Goal: Information Seeking & Learning: Learn about a topic

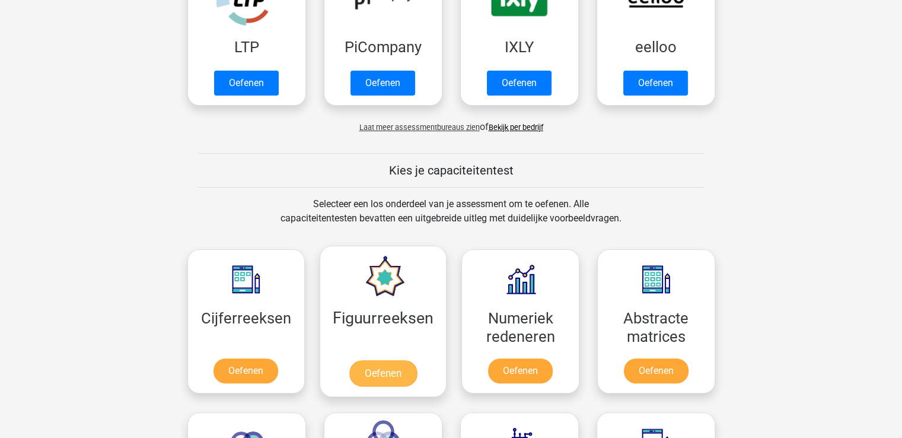
scroll to position [415, 0]
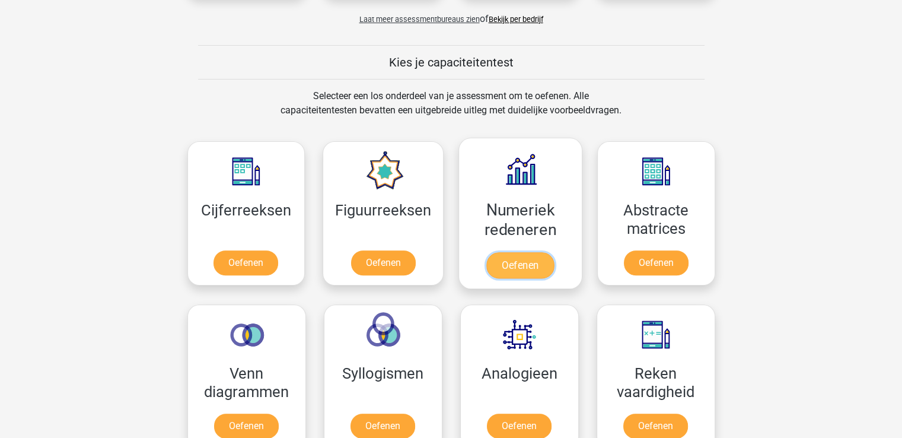
click at [535, 264] on link "Oefenen" at bounding box center [520, 265] width 68 height 26
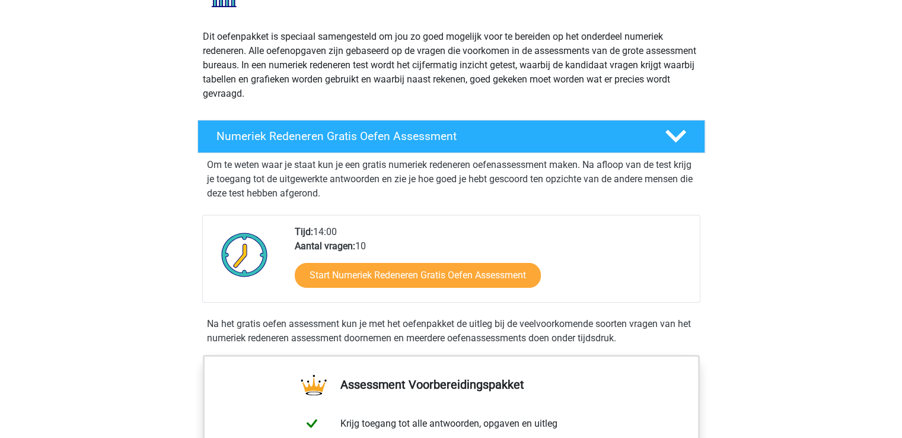
scroll to position [119, 0]
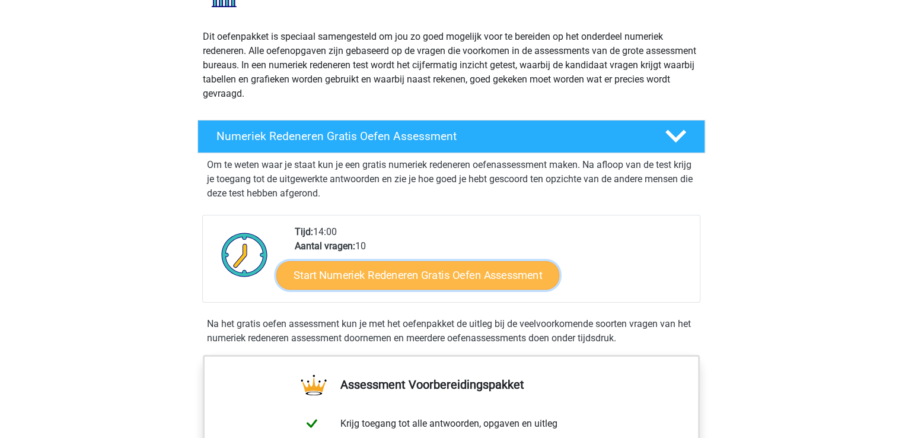
click at [422, 273] on link "Start Numeriek Redeneren Gratis Oefen Assessment" at bounding box center [417, 274] width 283 height 28
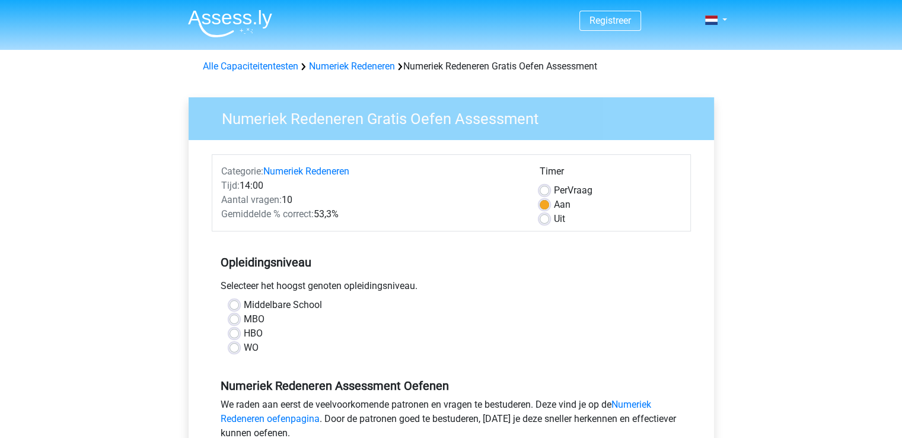
click at [269, 308] on label "Middelbare School" at bounding box center [283, 305] width 78 height 14
click at [239, 308] on input "Middelbare School" at bounding box center [234, 304] width 9 height 12
radio input "true"
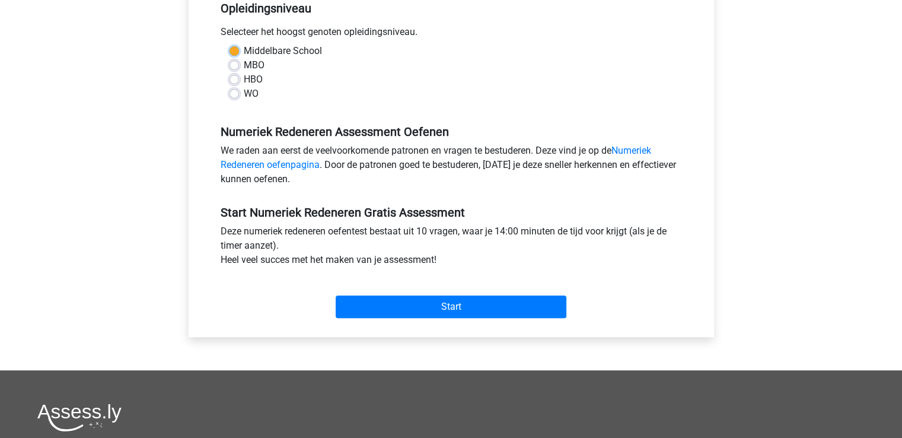
scroll to position [297, 0]
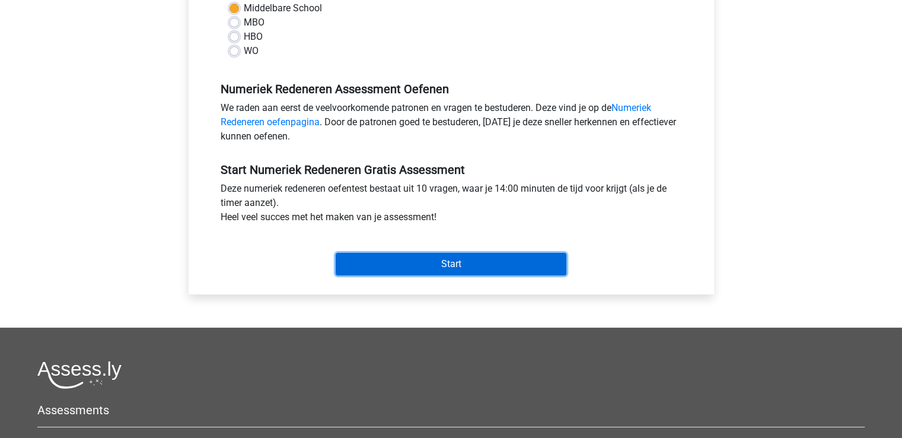
click at [430, 271] on input "Start" at bounding box center [451, 264] width 231 height 23
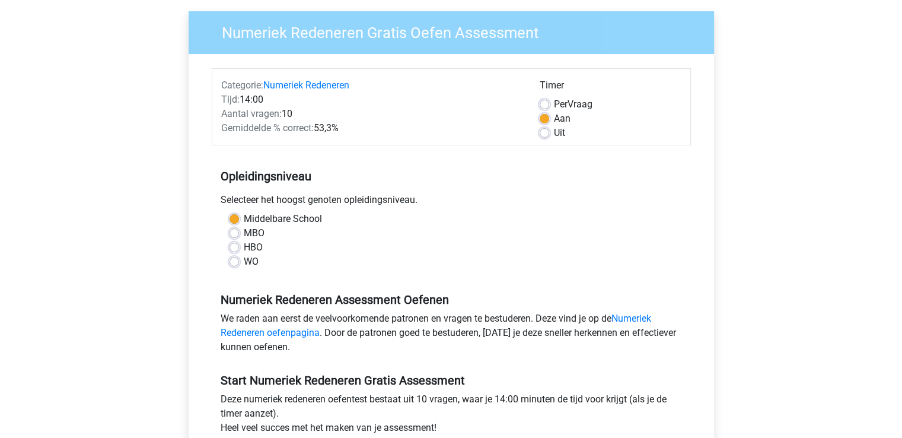
scroll to position [0, 0]
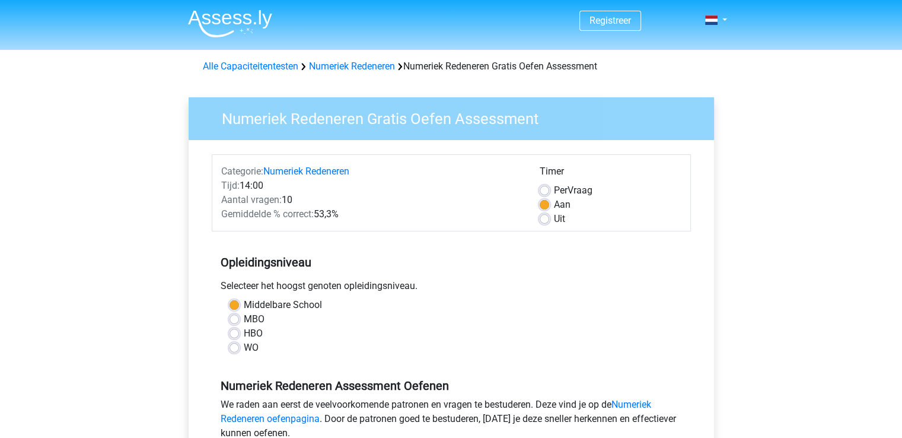
click at [237, 20] on img at bounding box center [230, 23] width 84 height 28
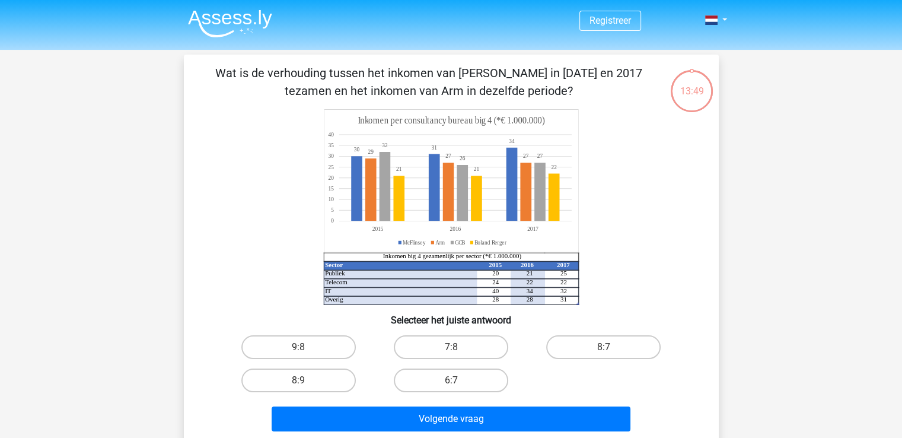
click at [631, 81] on p "Wat is de verhouding tussen het inkomen van McFlinsey in 2015 en 2017 tezamen e…" at bounding box center [429, 82] width 453 height 36
click at [621, 79] on p "Wat is de verhouding tussen het inkomen van McFlinsey in 2015 en 2017 tezamen e…" at bounding box center [429, 82] width 453 height 36
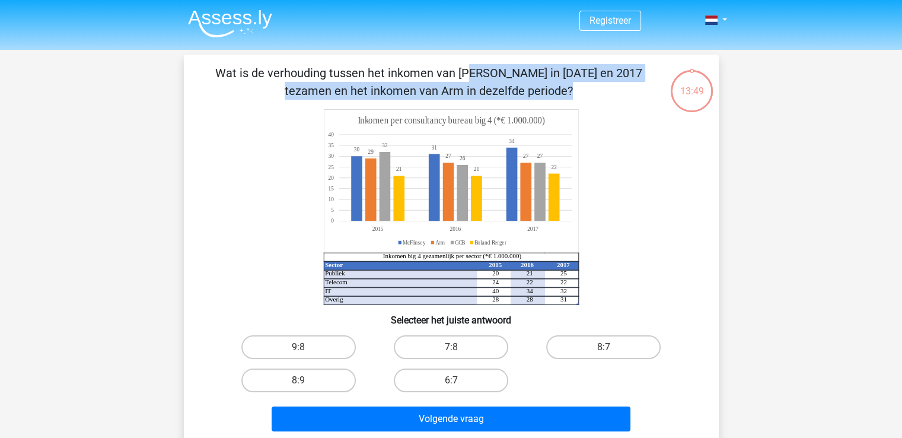
click at [621, 79] on p "Wat is de verhouding tussen het inkomen van McFlinsey in 2015 en 2017 tezamen e…" at bounding box center [429, 82] width 453 height 36
click at [472, 88] on p "Wat is de verhouding tussen het inkomen van McFlinsey in 2015 en 2017 tezamen e…" at bounding box center [429, 82] width 453 height 36
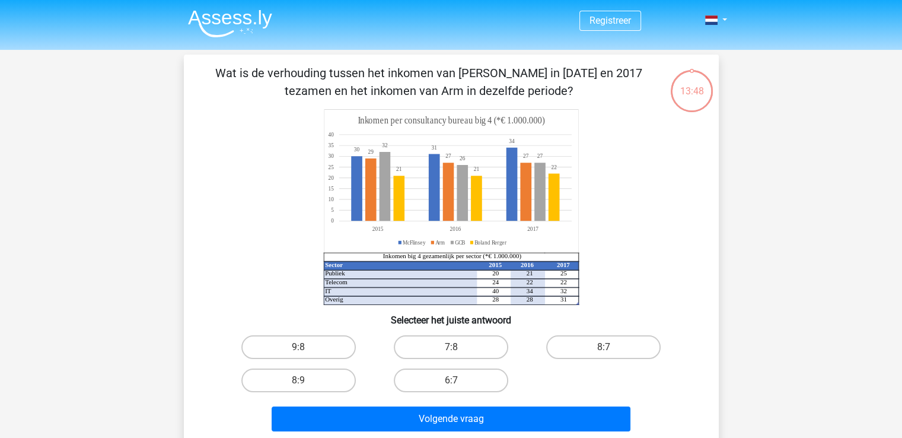
click at [472, 88] on p "Wat is de verhouding tussen het inkomen van McFlinsey in 2015 en 2017 tezamen e…" at bounding box center [429, 82] width 453 height 36
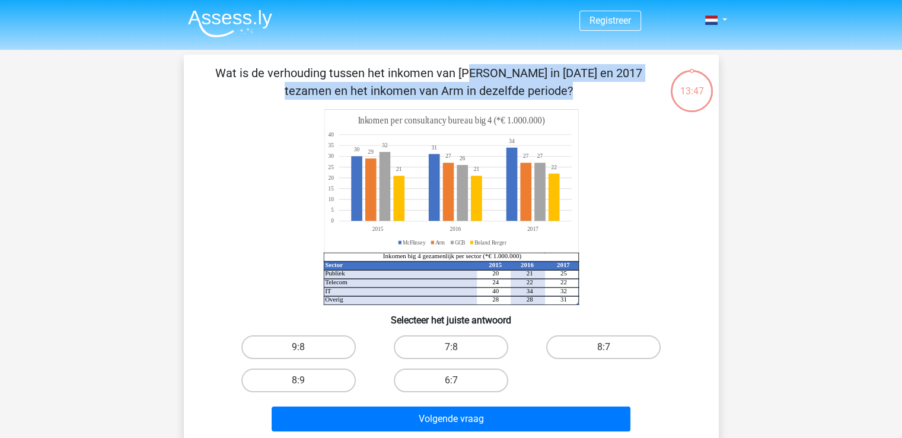
click at [472, 88] on p "Wat is de verhouding tussen het inkomen van McFlinsey in 2015 en 2017 tezamen e…" at bounding box center [429, 82] width 453 height 36
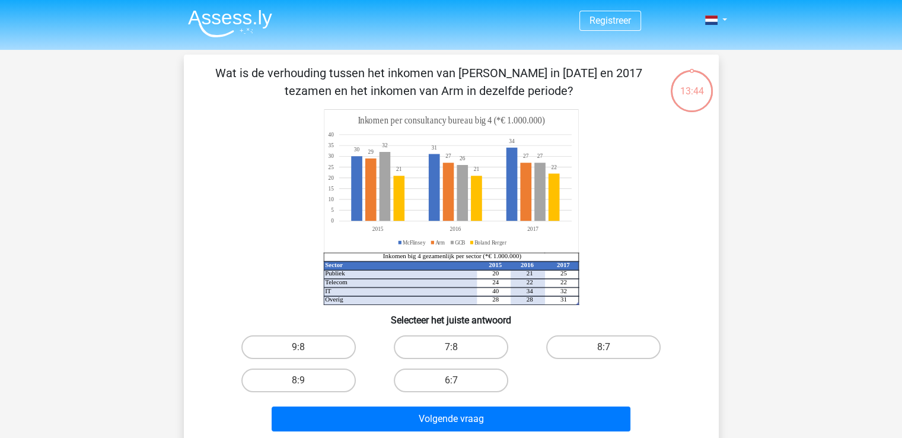
click at [698, 152] on div "Sector 2015 2016 2017 Publiek 20 21 25 Telecom 24 22 22 IT 40 34 32 Overig 28 2…" at bounding box center [451, 207] width 497 height 196
click at [551, 74] on p "Wat is de verhouding tussen het inkomen van McFlinsey in 2015 en 2017 tezamen e…" at bounding box center [429, 82] width 453 height 36
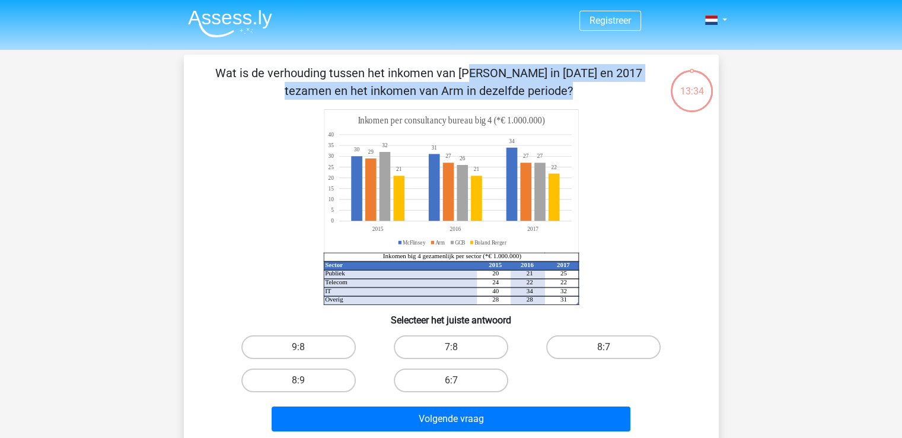
click at [551, 74] on p "Wat is de verhouding tussen het inkomen van McFlinsey in 2015 en 2017 tezamen e…" at bounding box center [429, 82] width 453 height 36
click at [465, 63] on div "Wat is de verhouding tussen het inkomen van McFlinsey in 2015 en 2017 tezamen e…" at bounding box center [451, 250] width 535 height 391
click at [469, 77] on p "Wat is de verhouding tussen het inkomen van McFlinsey in 2015 en 2017 tezamen e…" at bounding box center [429, 82] width 453 height 36
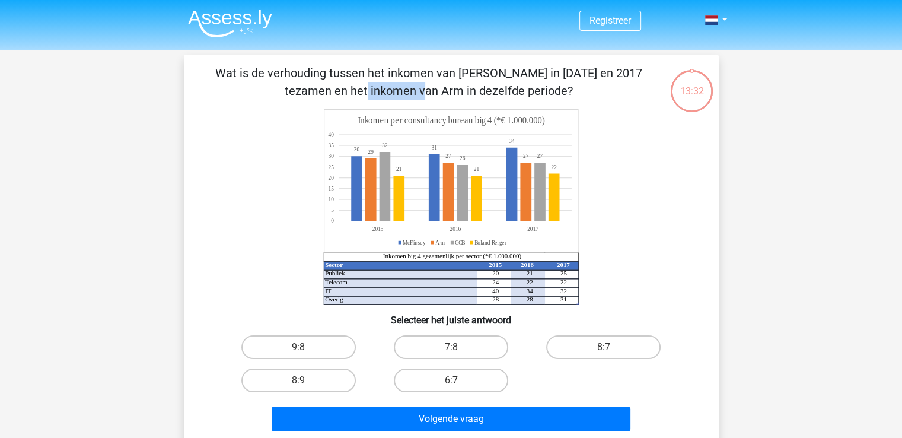
click at [469, 77] on p "Wat is de verhouding tussen het inkomen van McFlinsey in 2015 en 2017 tezamen e…" at bounding box center [429, 82] width 453 height 36
click at [596, 74] on p "Wat is de verhouding tussen het inkomen van McFlinsey in 2015 en 2017 tezamen e…" at bounding box center [429, 82] width 453 height 36
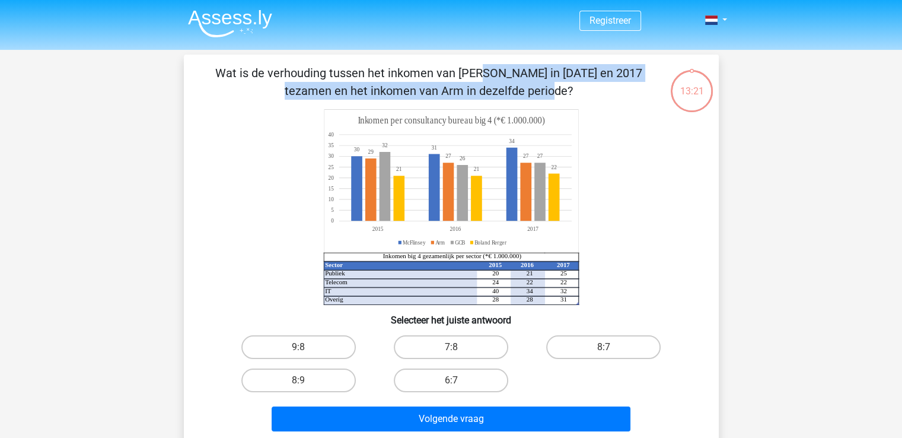
drag, startPoint x: 221, startPoint y: 81, endPoint x: 638, endPoint y: 76, distance: 417.7
click at [638, 76] on p "Wat is de verhouding tussen het inkomen van McFlinsey in 2015 en 2017 tezamen e…" at bounding box center [429, 82] width 453 height 36
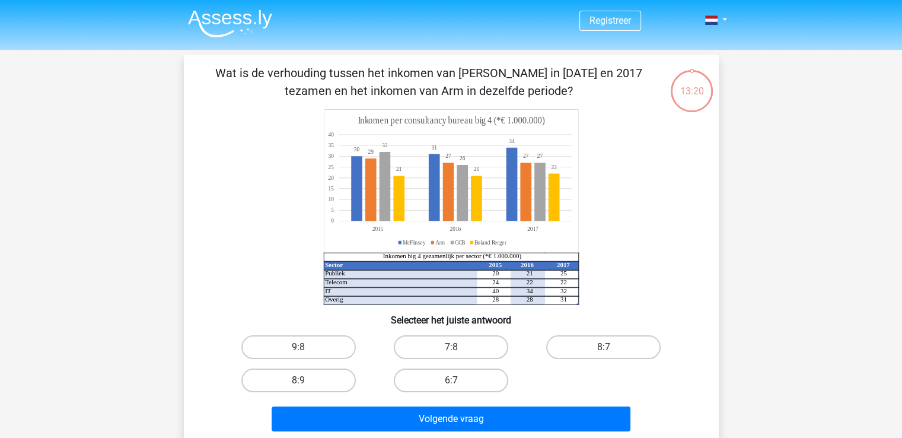
click at [609, 84] on p "Wat is de verhouding tussen het inkomen van McFlinsey in 2015 en 2017 tezamen e…" at bounding box center [429, 82] width 453 height 36
drag, startPoint x: 414, startPoint y: 257, endPoint x: 532, endPoint y: 246, distance: 118.6
click at [532, 246] on icon "Sector 2015 2016 2017 Publiek 20 21 25 Telecom 24 22 22 IT 40 34 32 Overig 28 2…" at bounding box center [451, 207] width 478 height 196
click at [539, 262] on icon at bounding box center [451, 261] width 255 height 1
drag, startPoint x: 350, startPoint y: 275, endPoint x: 462, endPoint y: 283, distance: 111.8
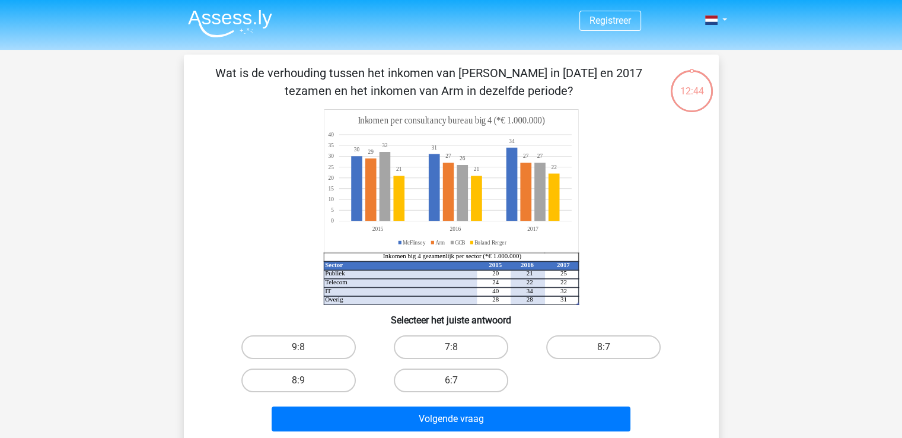
click at [354, 275] on icon at bounding box center [433, 287] width 221 height 35
drag, startPoint x: 510, startPoint y: 291, endPoint x: 519, endPoint y: 292, distance: 9.0
click at [519, 292] on icon "Sector 2015 2016 2017 Publiek 20 21 25 Telecom 24 22 22 IT 40 34 32 Overig 28 2…" at bounding box center [451, 207] width 478 height 196
click at [415, 255] on tspan "Inkomen big 4 gezamenlijk per sector (*€ 1.000.000)" at bounding box center [452, 256] width 139 height 8
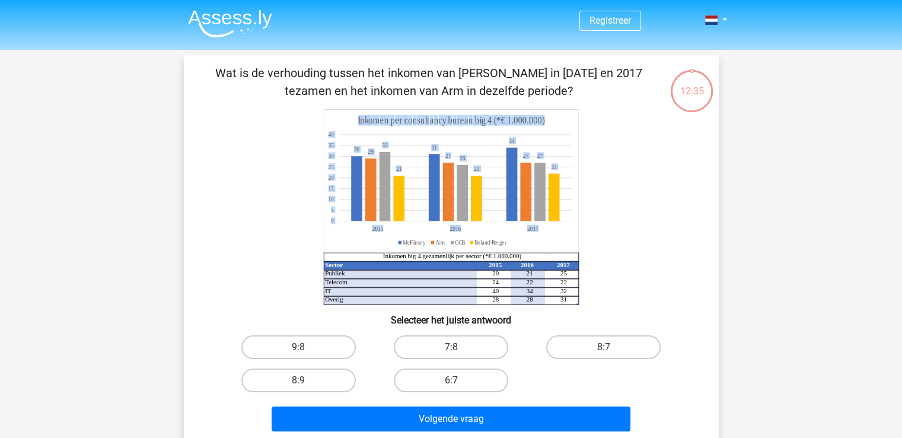
drag, startPoint x: 403, startPoint y: 244, endPoint x: 425, endPoint y: 233, distance: 24.4
click at [425, 233] on icon "Sector 2015 2016 2017 Publiek 20 21 25 Telecom 24 22 22 IT 40 34 32 Overig 28 2…" at bounding box center [451, 207] width 478 height 196
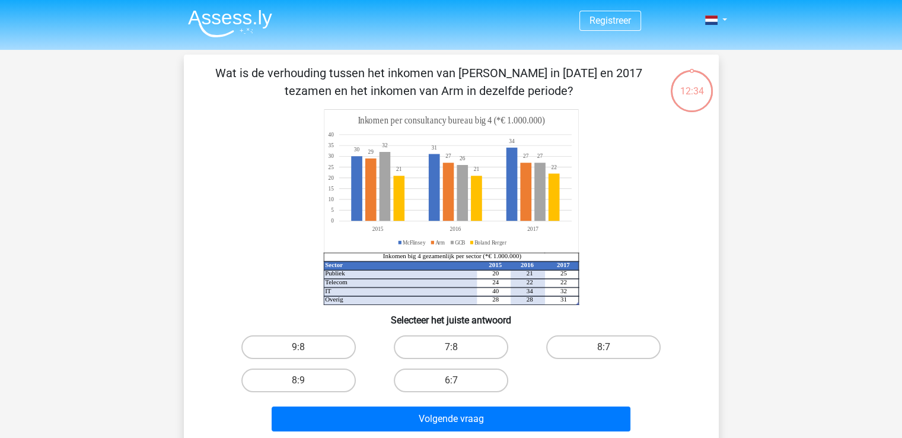
click at [425, 234] on icon at bounding box center [451, 181] width 255 height 143
click at [621, 341] on label "8:7" at bounding box center [603, 347] width 115 height 24
click at [612, 347] on input "8:7" at bounding box center [608, 351] width 8 height 8
radio input "true"
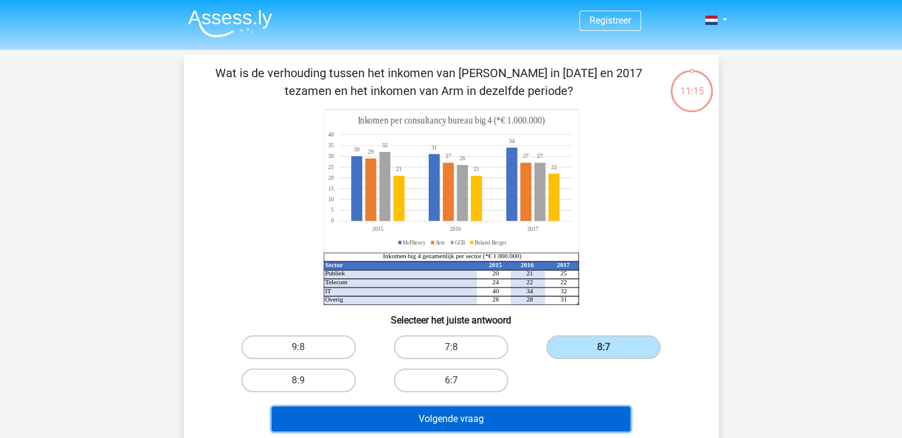
click at [532, 423] on button "Volgende vraag" at bounding box center [451, 418] width 359 height 25
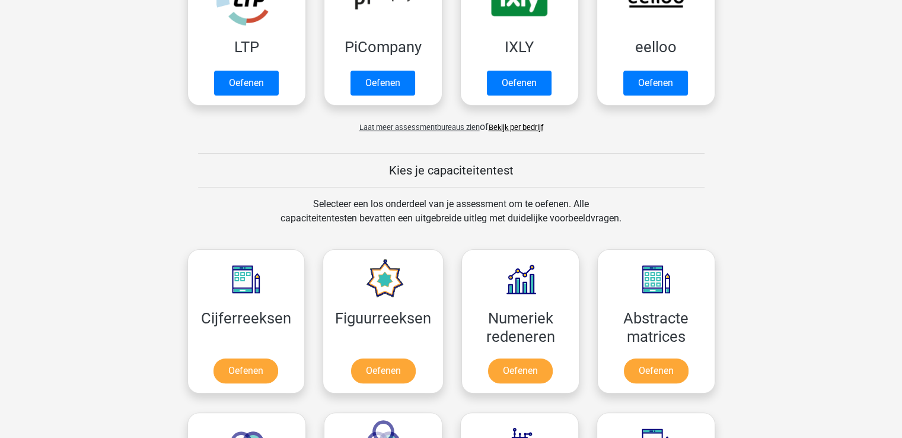
scroll to position [237, 0]
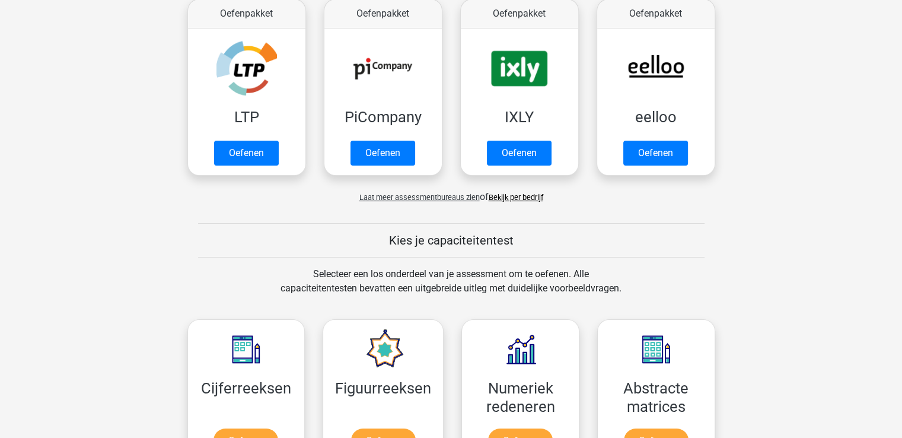
click at [515, 199] on link "Bekijk per bedrijf" at bounding box center [516, 197] width 55 height 9
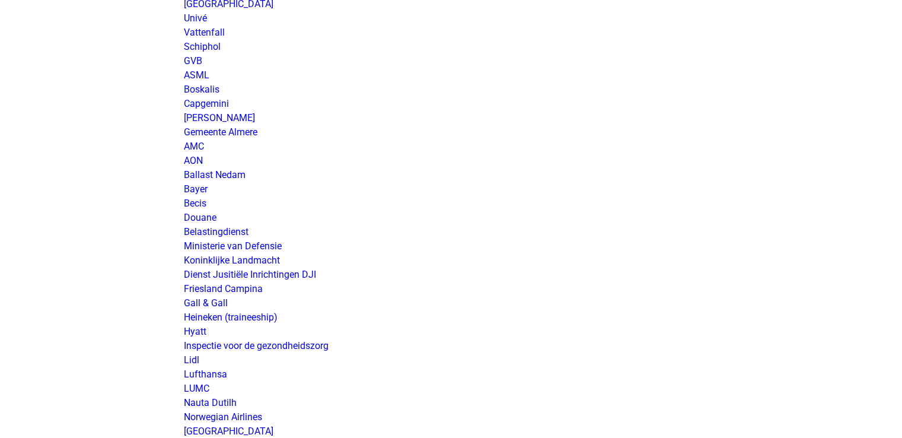
scroll to position [1839, 0]
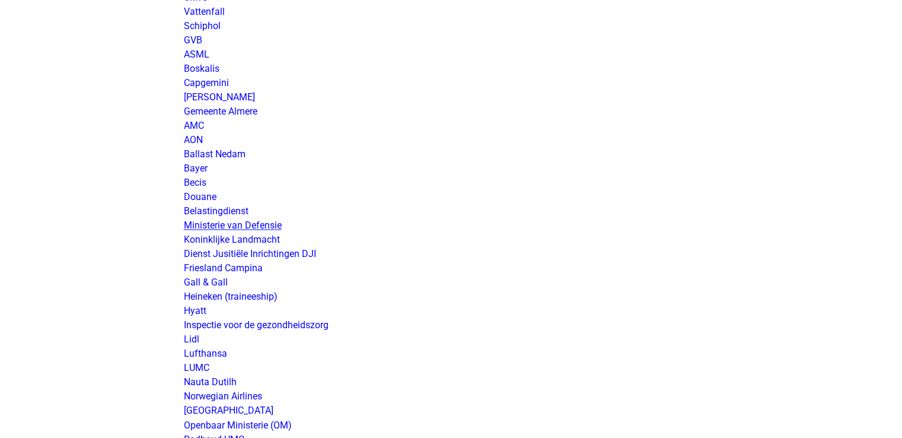
click at [241, 225] on link "Ministerie van Defensie" at bounding box center [233, 225] width 98 height 11
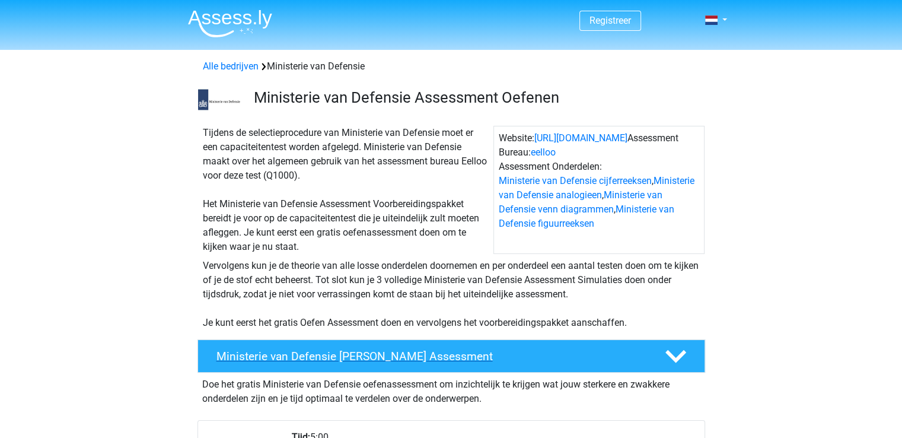
click at [651, 348] on div "Ministerie van Defensie Gratis Oefen Assessment" at bounding box center [452, 355] width 508 height 33
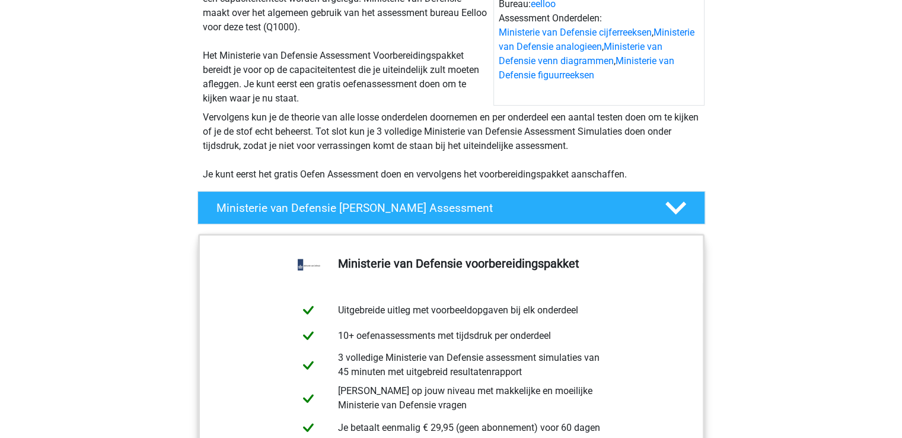
scroll to position [178, 0]
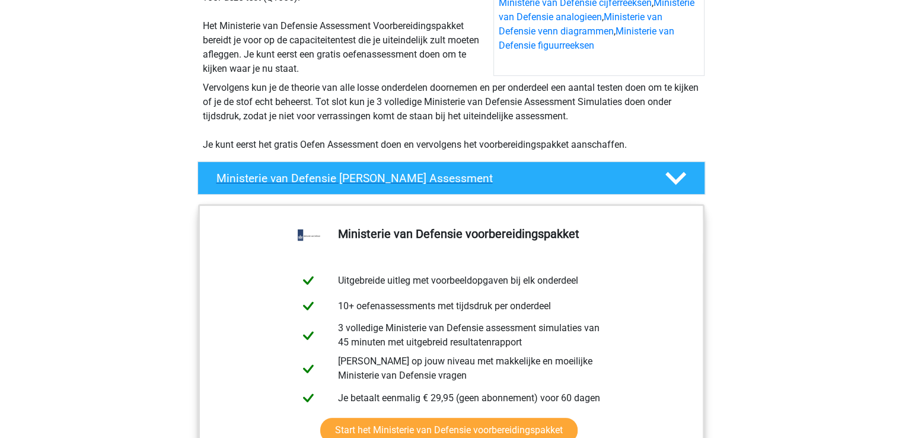
click at [619, 171] on h4 "Ministerie van Defensie Gratis Oefen Assessment" at bounding box center [432, 178] width 430 height 14
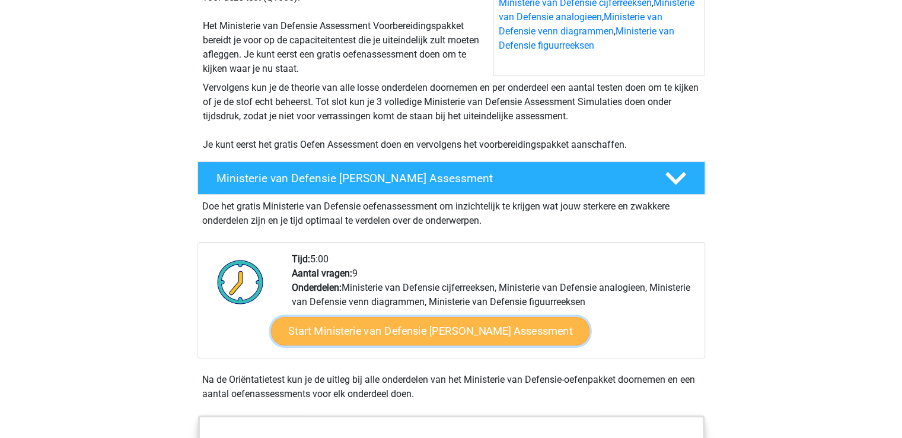
click at [433, 333] on link "Start Ministerie van Defensie Gratis Oefen Assessment" at bounding box center [430, 331] width 319 height 28
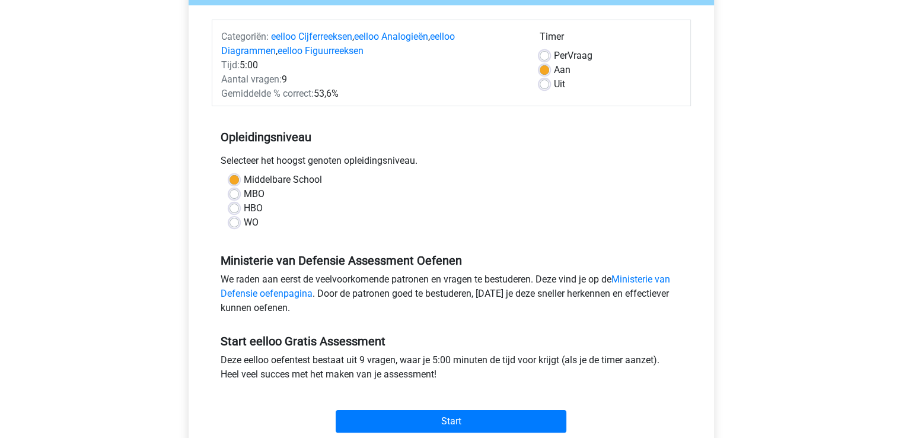
scroll to position [237, 0]
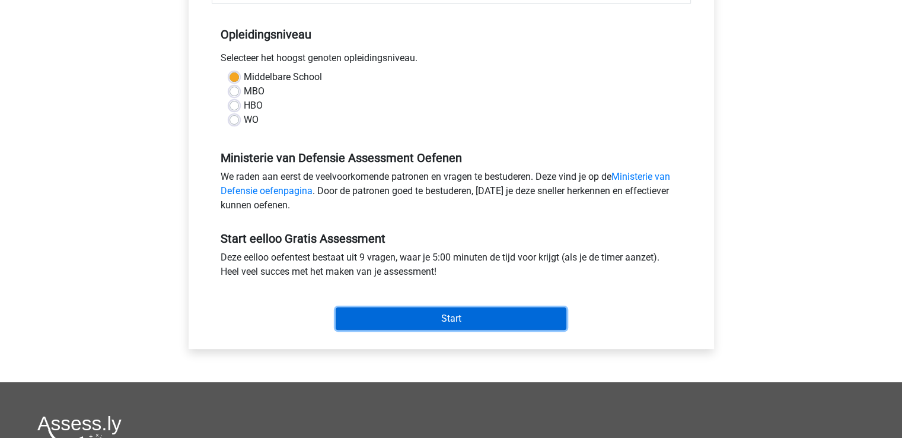
click at [406, 325] on input "Start" at bounding box center [451, 318] width 231 height 23
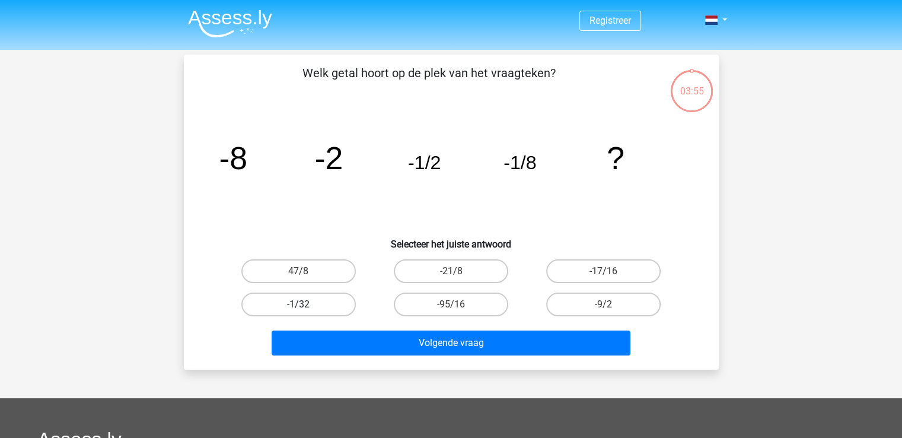
click at [325, 303] on label "-1/32" at bounding box center [298, 304] width 115 height 24
click at [306, 304] on input "-1/32" at bounding box center [302, 308] width 8 height 8
radio input "true"
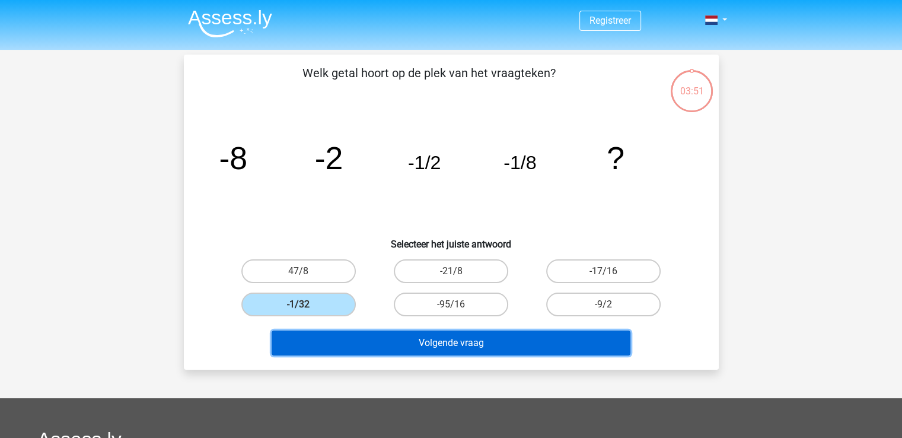
click at [374, 344] on button "Volgende vraag" at bounding box center [451, 342] width 359 height 25
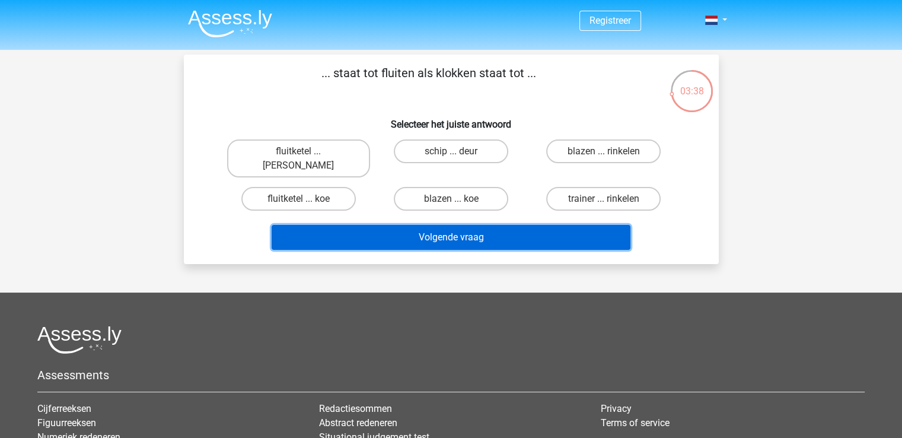
click at [469, 225] on button "Volgende vraag" at bounding box center [451, 237] width 359 height 25
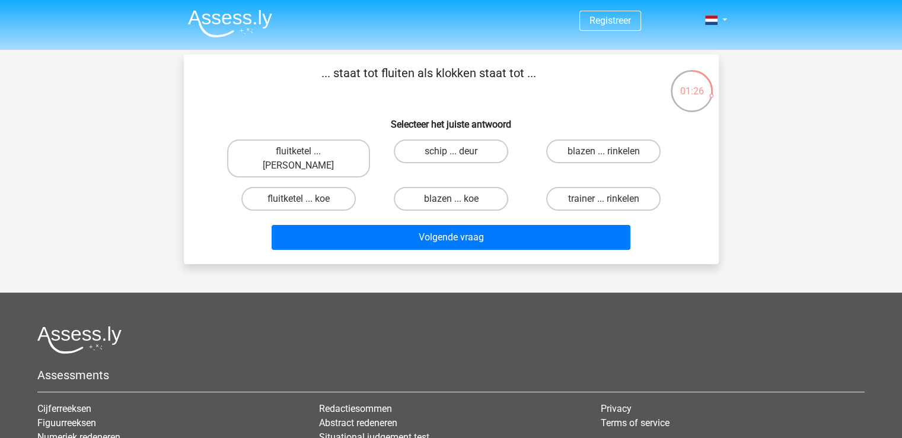
click at [405, 82] on p "... staat tot fluiten als klokken staat tot ..." at bounding box center [429, 82] width 453 height 36
click at [404, 87] on p "... staat tot fluiten als klokken staat tot ..." at bounding box center [429, 82] width 453 height 36
click at [411, 129] on h6 "Selecteer het juiste antwoord" at bounding box center [451, 119] width 497 height 21
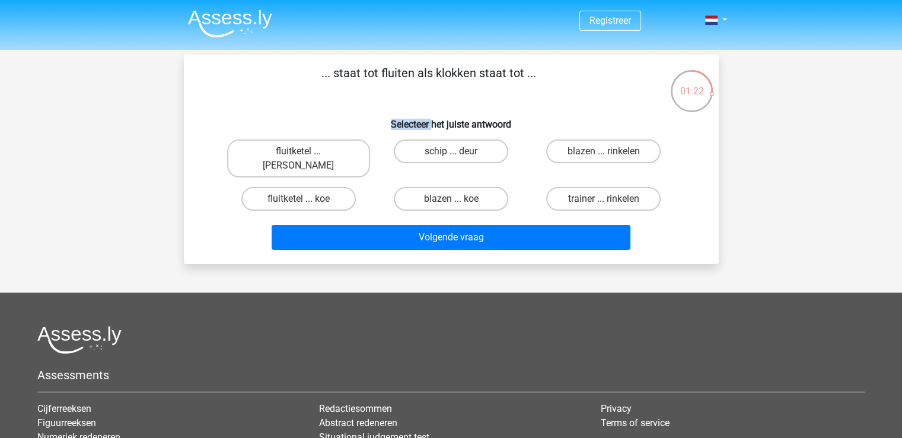
click at [411, 129] on h6 "Selecteer het juiste antwoord" at bounding box center [451, 119] width 497 height 21
click at [419, 108] on div "... staat tot fluiten als klokken staat tot ... Selecteer het juiste antwoord f…" at bounding box center [452, 159] width 526 height 190
click at [447, 93] on p "... staat tot fluiten als klokken staat tot ..." at bounding box center [429, 82] width 453 height 36
